Goal: Book appointment/travel/reservation

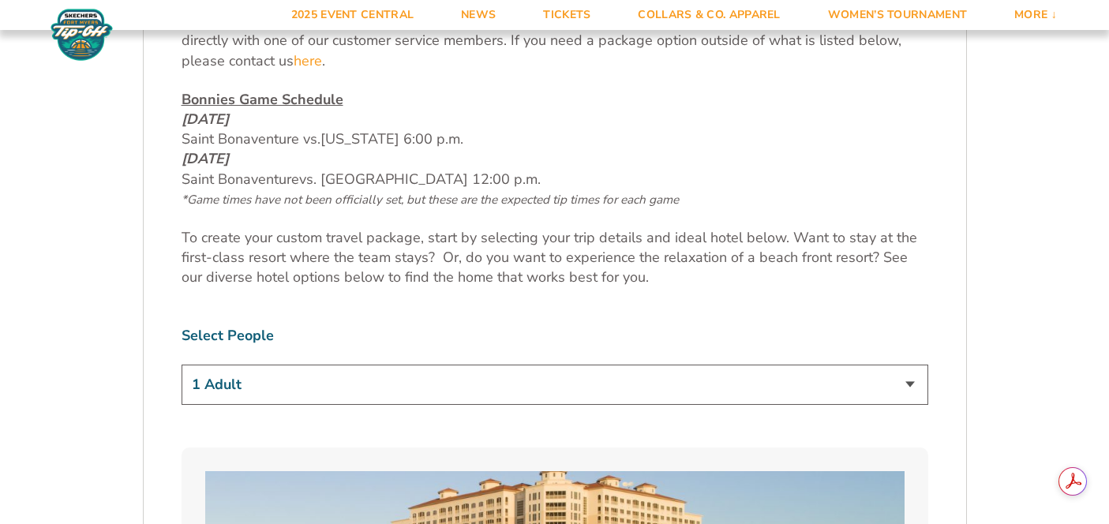
scroll to position [832, 0]
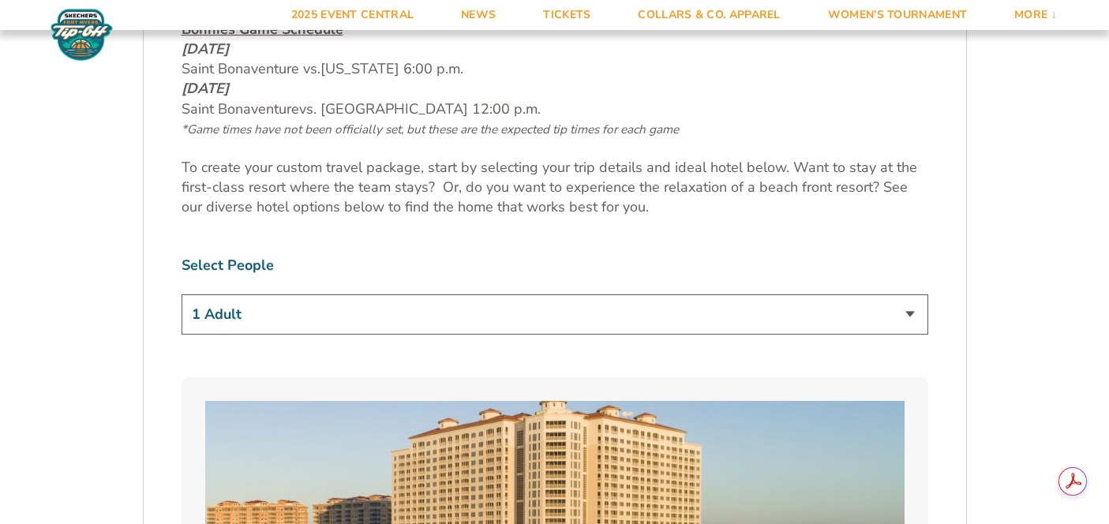
click at [571, 309] on select "1 Adult 2 Adults 3 Adults 4 Adults 2 Adults + 1 Child 2 Adults + 2 Children 2 A…" at bounding box center [554, 314] width 746 height 40
select select "2 Adults"
click at [181, 294] on select "1 Adult 2 Adults 3 Adults 4 Adults 2 Adults + 1 Child 2 Adults + 2 Children 2 A…" at bounding box center [554, 314] width 746 height 40
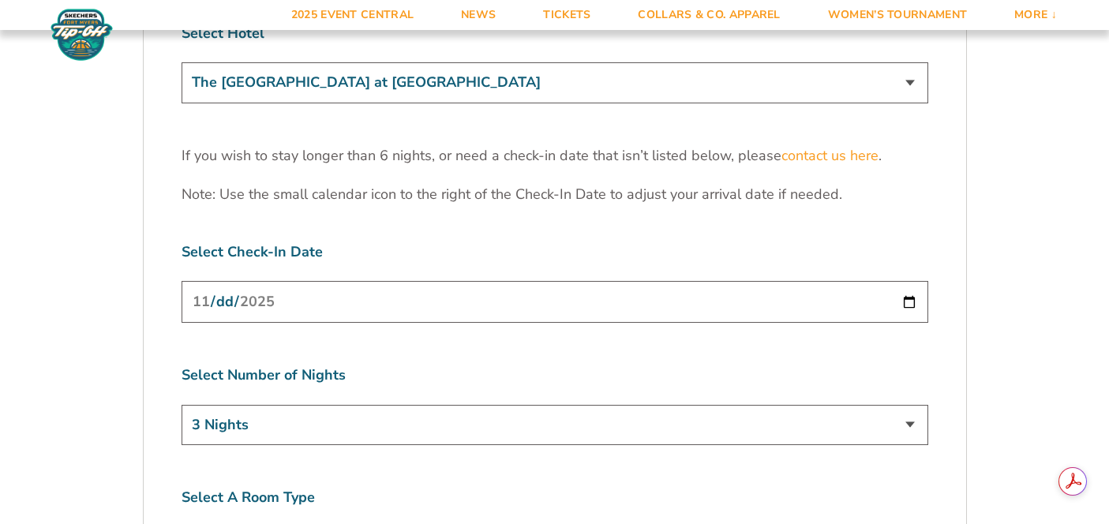
scroll to position [0, 0]
click at [862, 405] on select "3 Nights 4 Nights 5 Nights 6 Nights" at bounding box center [554, 425] width 746 height 40
select select "4 Nights"
click at [181, 405] on select "3 Nights 4 Nights 5 Nights 6 Nights" at bounding box center [554, 425] width 746 height 40
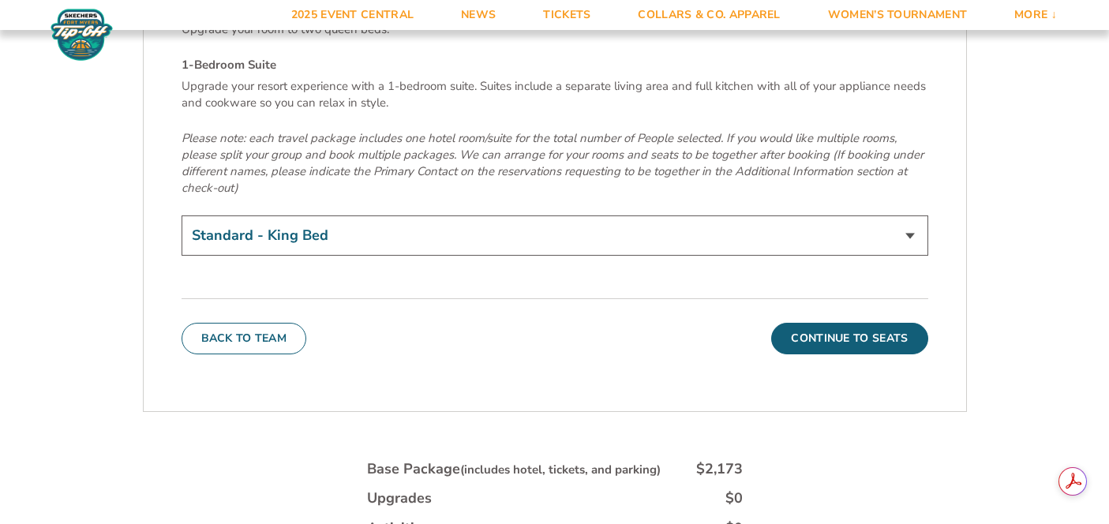
scroll to position [5476, 0]
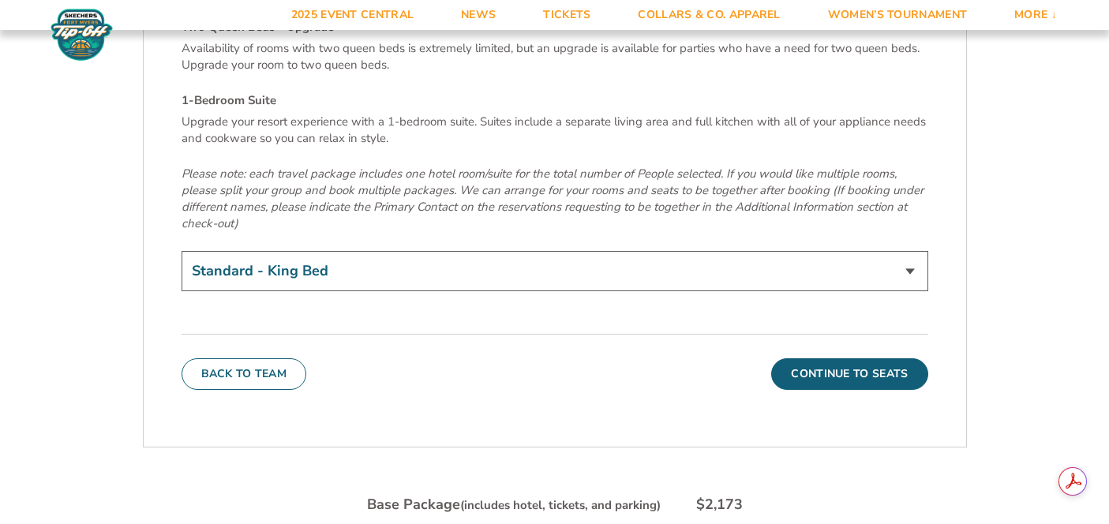
click at [521, 251] on select "Standard - King Bed Two Queen Beds - Upgrade (+$15 per night) 1-Bedroom Suite (…" at bounding box center [554, 271] width 746 height 40
select select "Two Queen Beds - Upgrade"
click at [181, 251] on select "Standard - King Bed Two Queen Beds - Upgrade (+$15 per night) 1-Bedroom Suite (…" at bounding box center [554, 271] width 746 height 40
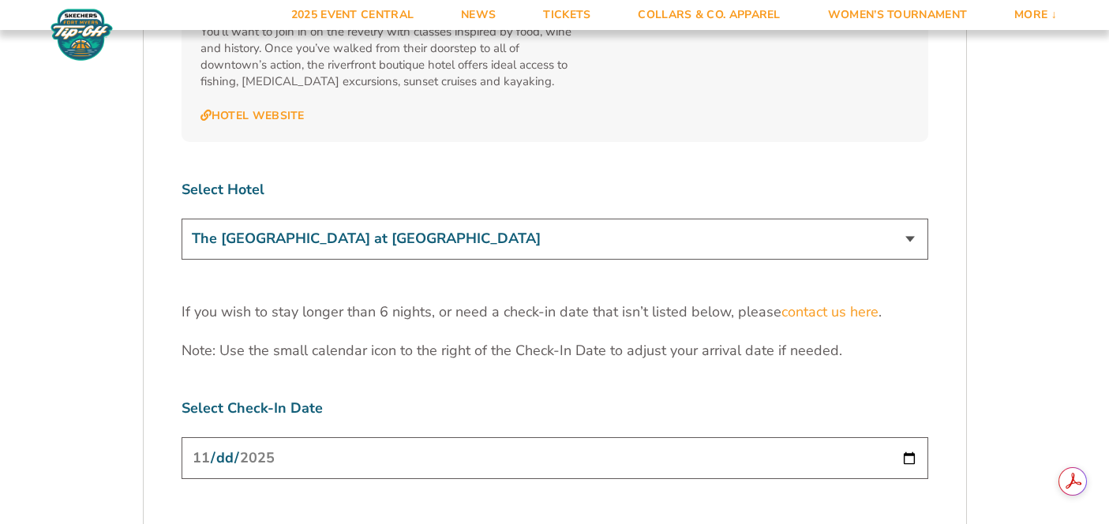
scroll to position [4817, 0]
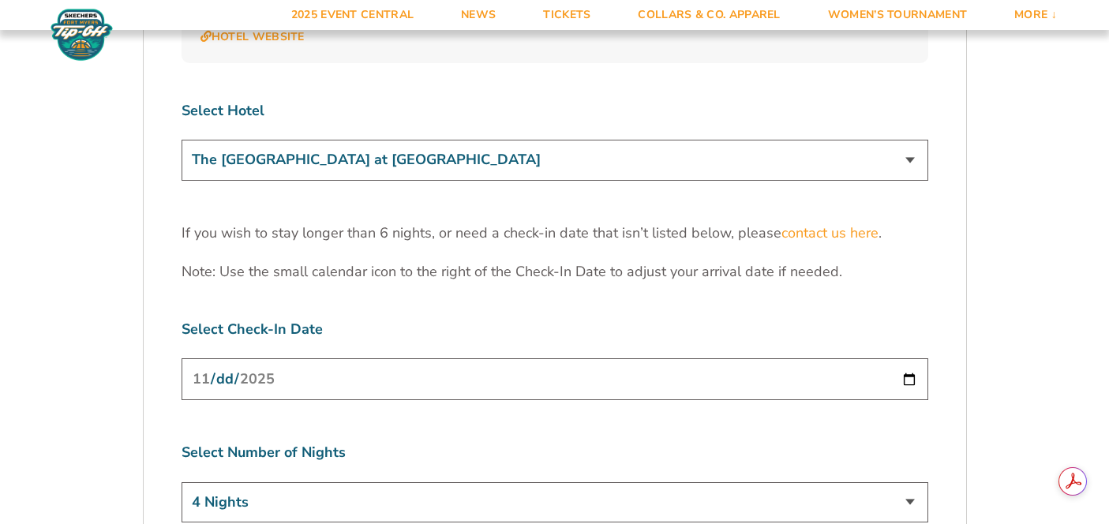
click at [484, 482] on select "3 Nights 4 Nights 5 Nights 6 Nights" at bounding box center [554, 502] width 746 height 40
select select "3 Nights"
click at [181, 482] on select "3 Nights 4 Nights 5 Nights 6 Nights" at bounding box center [554, 502] width 746 height 40
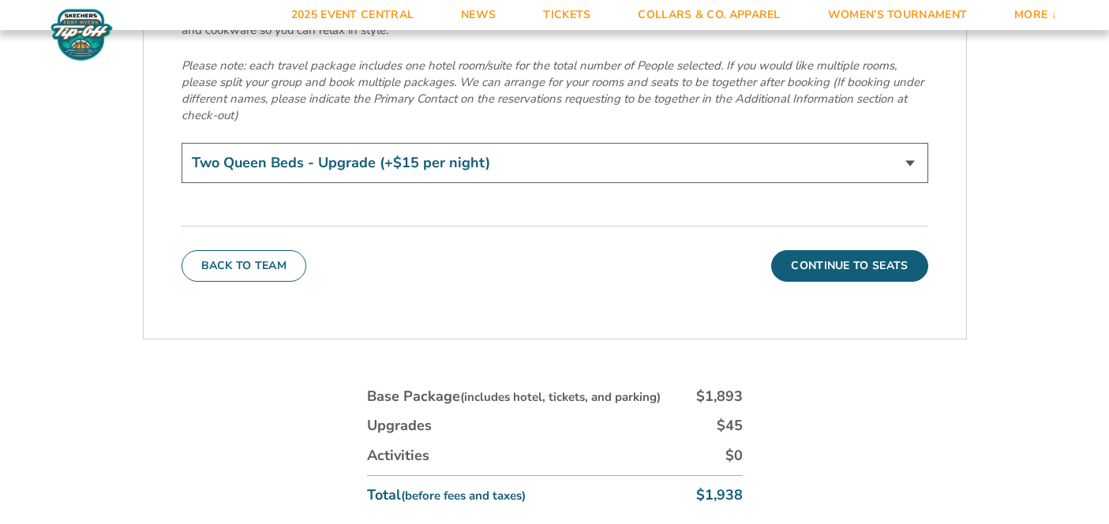
scroll to position [5566, 0]
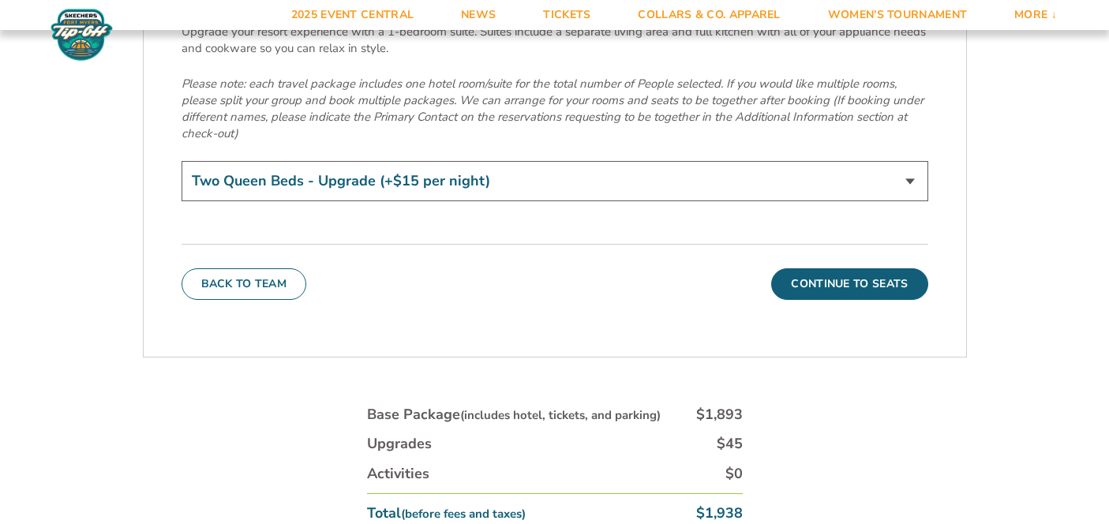
click at [375, 161] on select "Standard - King Bed Two Queen Beds - Upgrade (+$15 per night) 1-Bedroom Suite (…" at bounding box center [554, 181] width 746 height 40
select select "Standard - King Bed"
click at [181, 161] on select "Standard - King Bed Two Queen Beds - Upgrade (+$15 per night) 1-Bedroom Suite (…" at bounding box center [554, 181] width 746 height 40
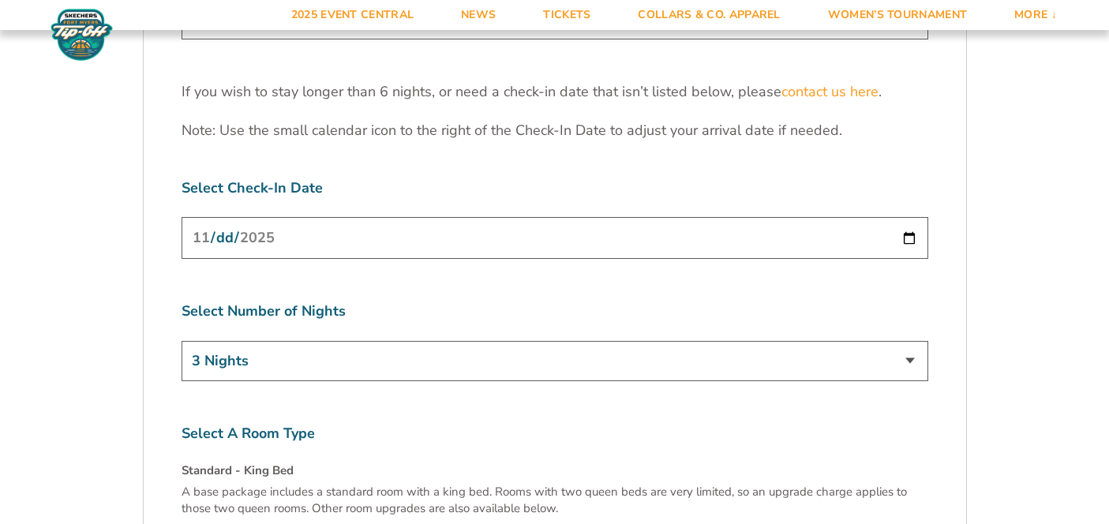
scroll to position [4960, 0]
click at [543, 340] on select "3 Nights 4 Nights 5 Nights 6 Nights" at bounding box center [554, 360] width 746 height 40
click at [181, 340] on select "3 Nights 4 Nights 5 Nights 6 Nights" at bounding box center [554, 360] width 746 height 40
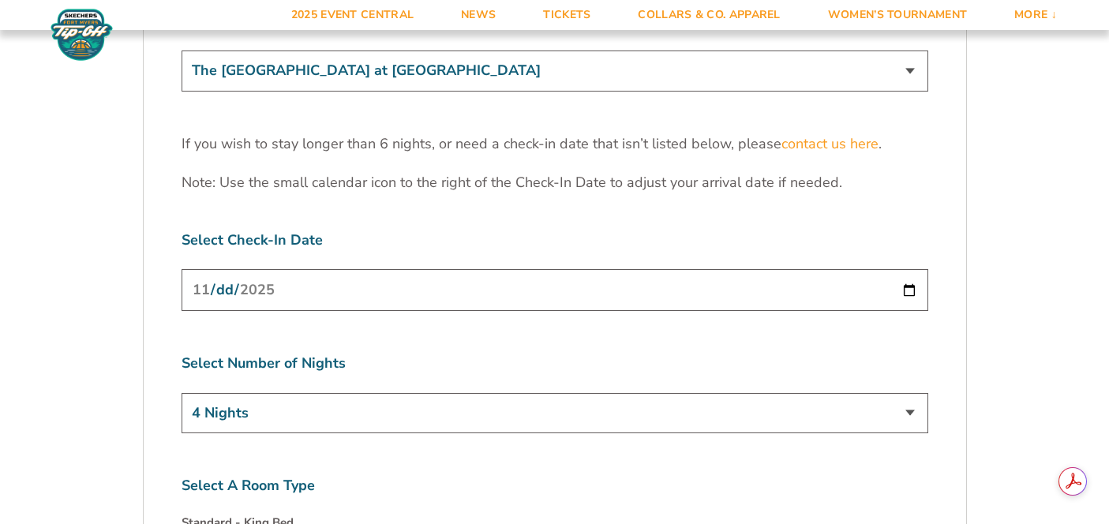
scroll to position [4907, 0]
click at [709, 392] on select "3 Nights 4 Nights 5 Nights 6 Nights" at bounding box center [554, 412] width 746 height 40
select select "3 Nights"
click at [181, 392] on select "3 Nights 4 Nights 5 Nights 6 Nights" at bounding box center [554, 412] width 746 height 40
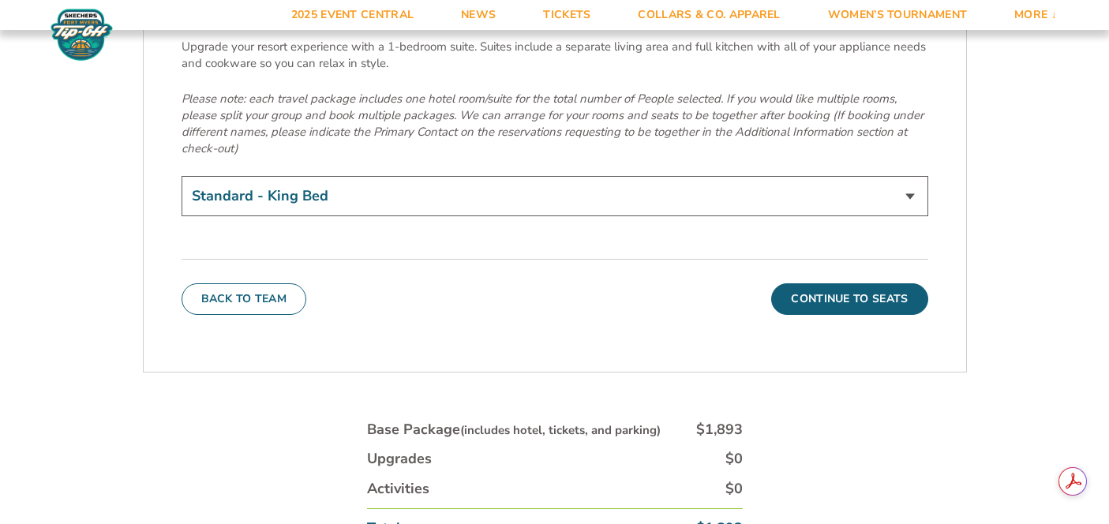
scroll to position [5552, 0]
click at [481, 174] on select "Standard - King Bed Two Queen Beds - Upgrade (+$15 per night) 1-Bedroom Suite (…" at bounding box center [554, 194] width 746 height 40
click at [181, 174] on select "Standard - King Bed Two Queen Beds - Upgrade (+$15 per night) 1-Bedroom Suite (…" at bounding box center [554, 194] width 746 height 40
